Goal: Transaction & Acquisition: Purchase product/service

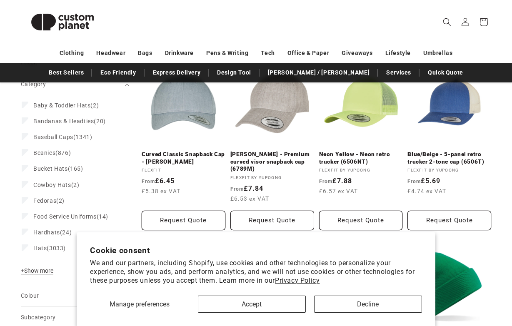
scroll to position [123, 0]
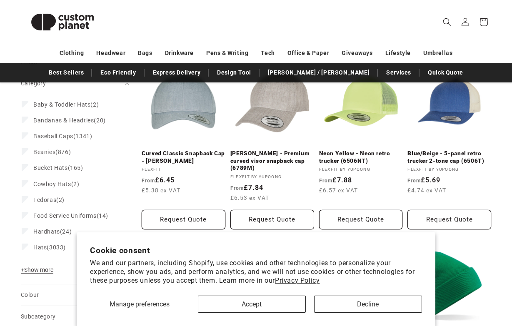
click at [259, 305] on button "Accept" at bounding box center [252, 304] width 108 height 17
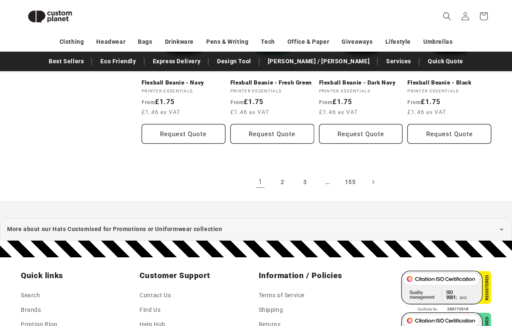
scroll to position [890, 0]
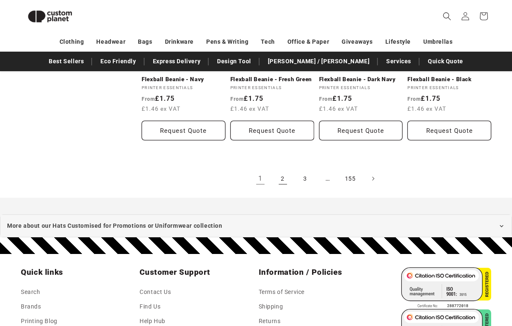
click at [285, 179] on link "2" at bounding box center [283, 178] width 18 height 18
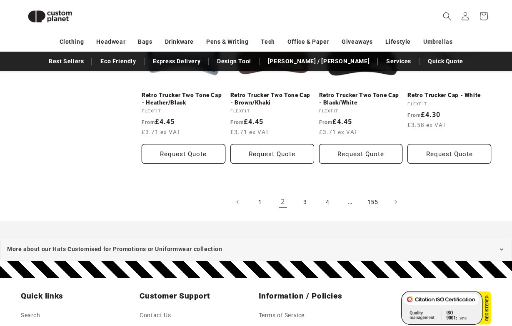
scroll to position [881, 0]
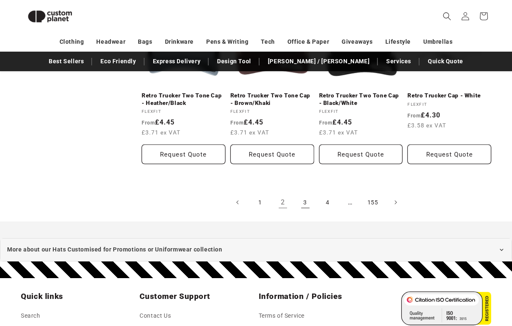
click at [304, 193] on link "3" at bounding box center [305, 202] width 18 height 18
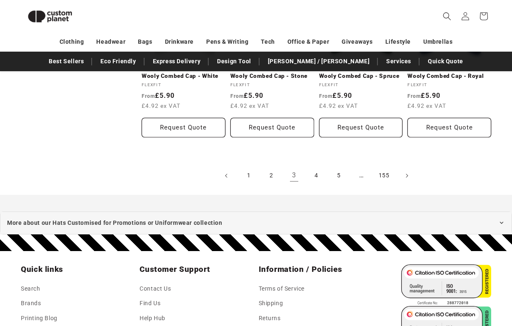
scroll to position [913, 0]
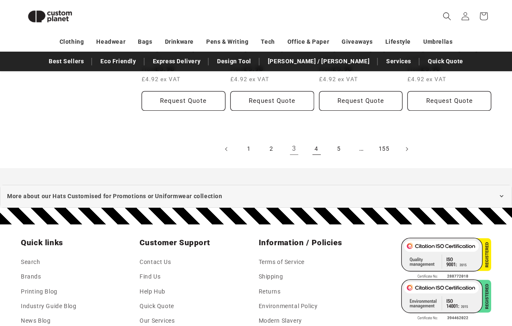
click at [316, 147] on link "4" at bounding box center [316, 149] width 18 height 18
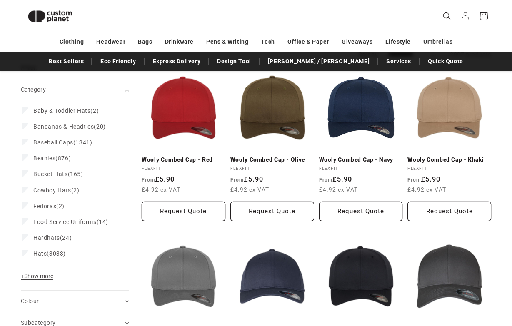
scroll to position [107, 0]
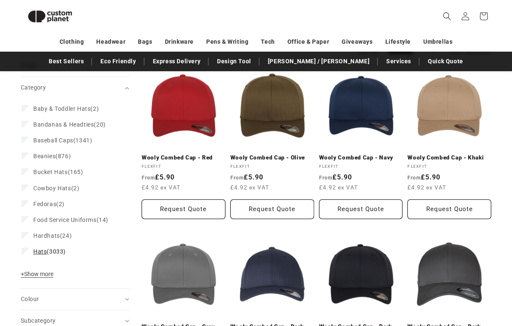
click at [61, 252] on span "Hats (3033)" at bounding box center [49, 251] width 32 height 7
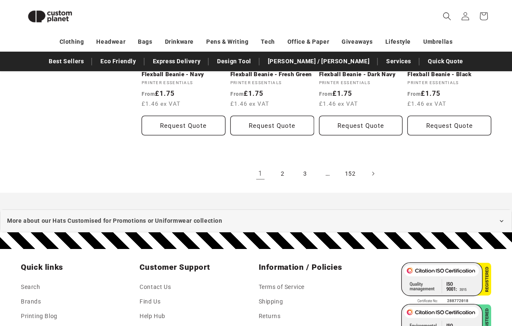
scroll to position [896, 0]
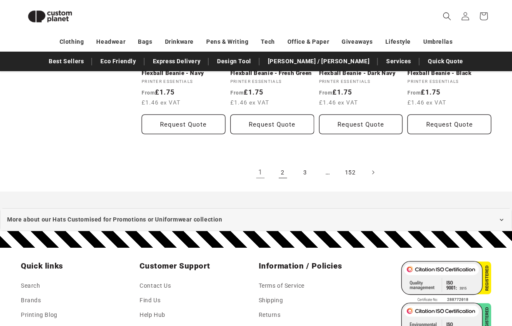
click at [285, 170] on link "2" at bounding box center [283, 172] width 18 height 18
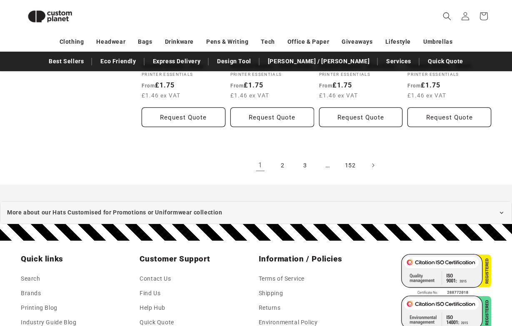
scroll to position [904, 0]
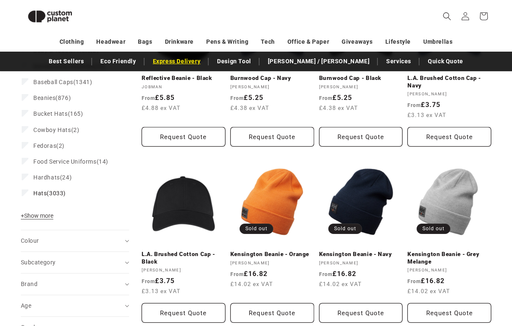
scroll to position [170, 0]
